Goal: Task Accomplishment & Management: Use online tool/utility

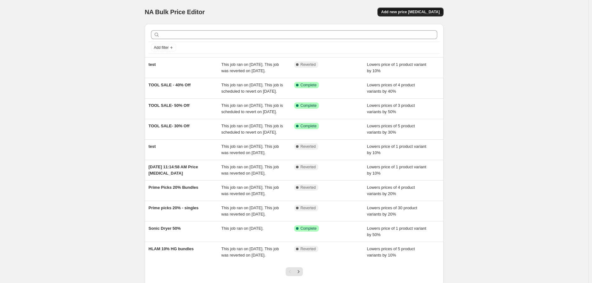
click at [423, 13] on span "Add new price [MEDICAL_DATA]" at bounding box center [411, 11] width 59 height 5
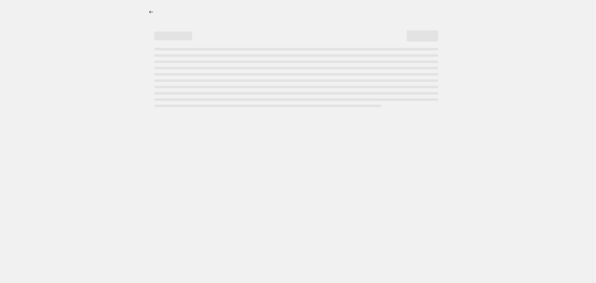
select select "percentage"
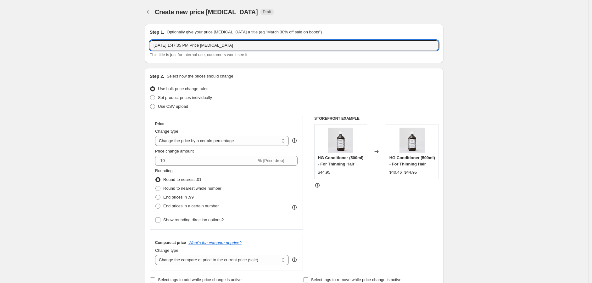
drag, startPoint x: 257, startPoint y: 42, endPoint x: 66, endPoint y: 50, distance: 190.6
type input "2"
type input "30% off Liquids"
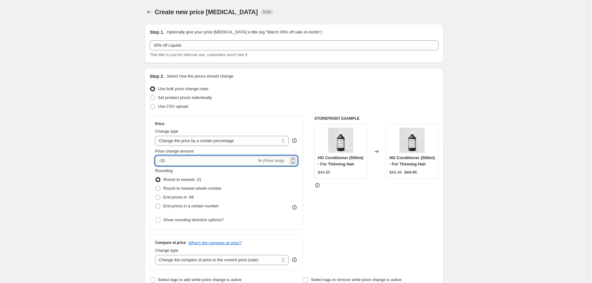
click at [168, 159] on input "-10" at bounding box center [206, 161] width 102 height 10
type input "-1"
type input "-30"
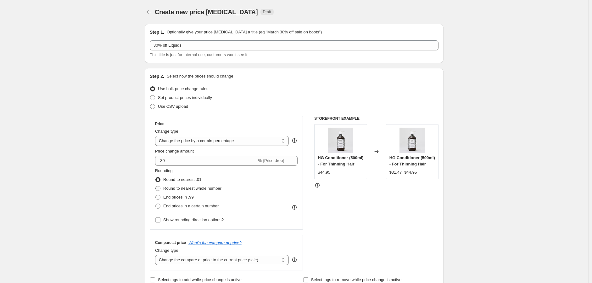
click at [160, 188] on span at bounding box center [158, 188] width 5 height 5
click at [156, 186] on input "Round to nearest whole number" at bounding box center [156, 186] width 0 height 0
radio input "true"
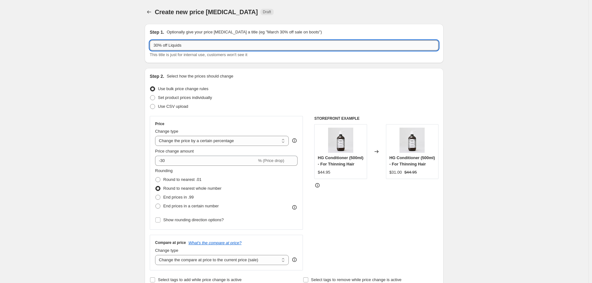
click at [266, 44] on input "30% off Liquids" at bounding box center [294, 45] width 289 height 10
type input "30% off Liquids Singles"
